Goal: Find specific page/section: Find specific page/section

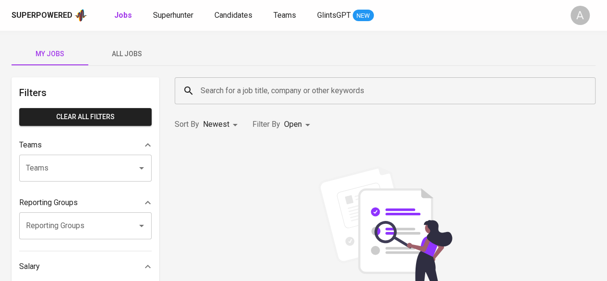
click at [268, 89] on input "Search for a job title, company or other keywords" at bounding box center [387, 91] width 379 height 18
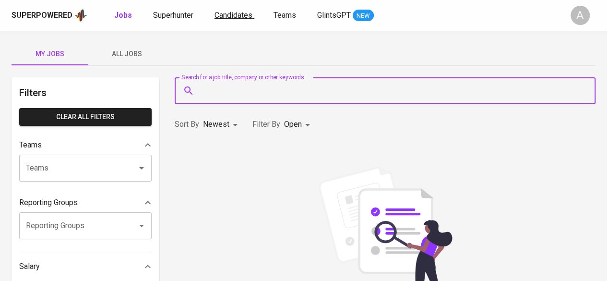
click at [219, 17] on span "Candidates" at bounding box center [234, 15] width 38 height 9
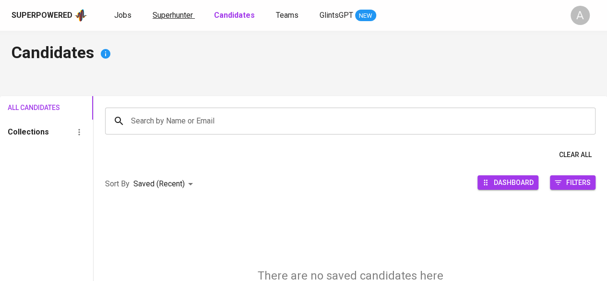
click at [180, 10] on link "Superhunter" at bounding box center [174, 16] width 42 height 12
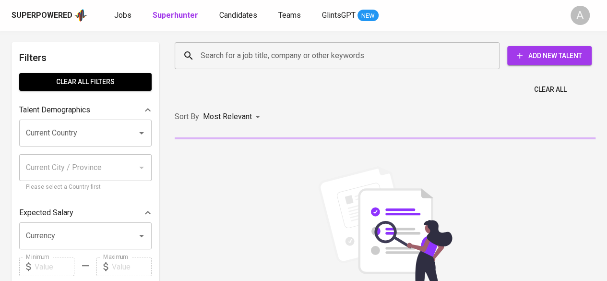
click at [228, 55] on input "Search for a job title, company or other keywords" at bounding box center [339, 56] width 283 height 18
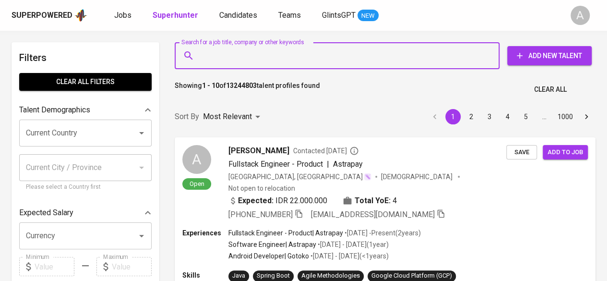
paste input "[PERSON_NAME]"
type input "[PERSON_NAME]"
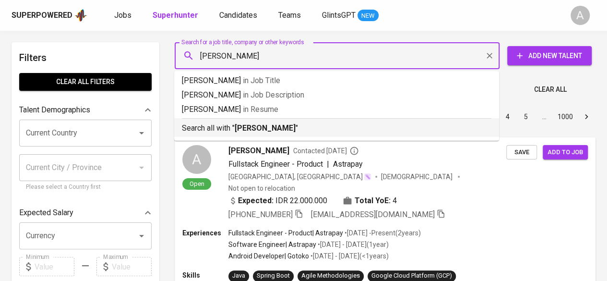
click at [239, 133] on p "Search all with " Ivan Aufar Mujiyanto "" at bounding box center [337, 128] width 310 height 12
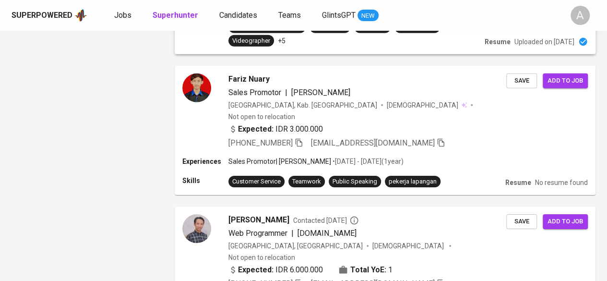
scroll to position [1487, 0]
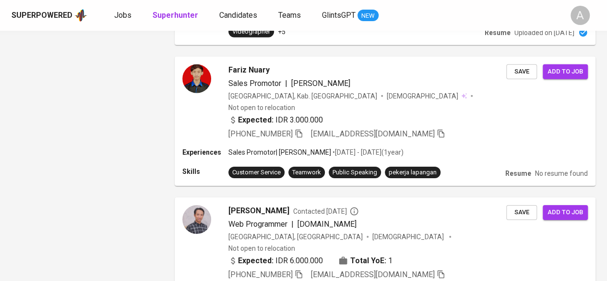
drag, startPoint x: 221, startPoint y: 237, endPoint x: 457, endPoint y: 0, distance: 334.4
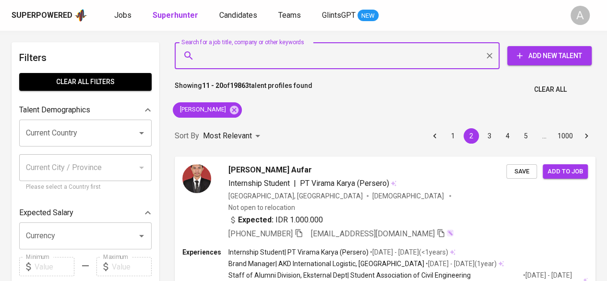
click at [220, 61] on input "Search for a job title, company or other keywords" at bounding box center [339, 56] width 283 height 18
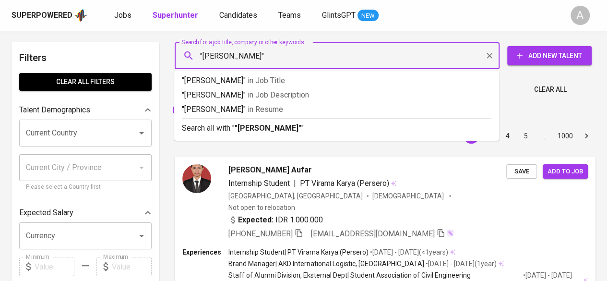
type input ""[PERSON_NAME]""
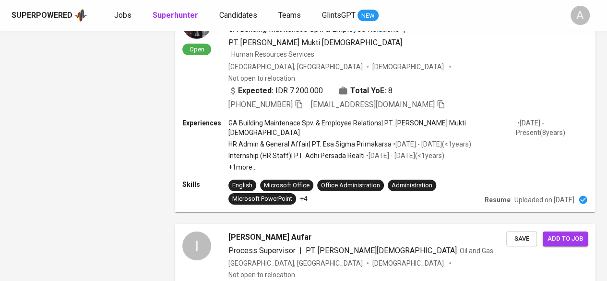
scroll to position [1545, 0]
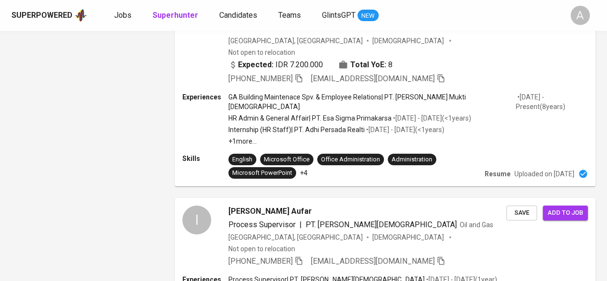
drag, startPoint x: 218, startPoint y: 238, endPoint x: 191, endPoint y: 154, distance: 88.1
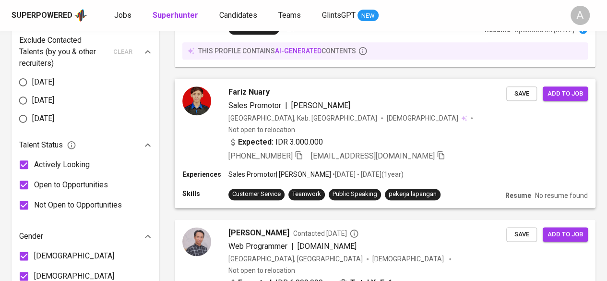
scroll to position [576, 0]
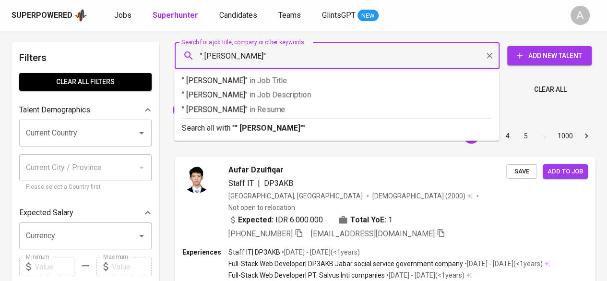
type input "" [PERSON_NAME]""
